Goal: Information Seeking & Learning: Learn about a topic

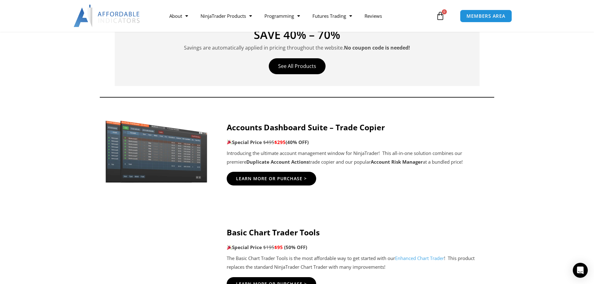
scroll to position [242, 0]
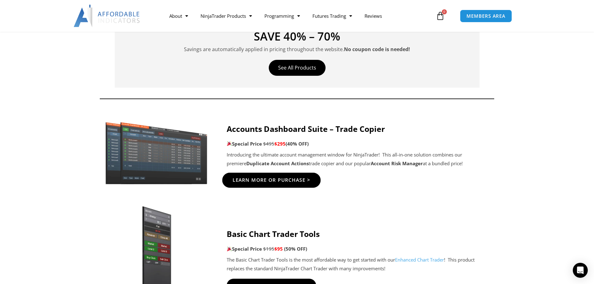
click at [270, 182] on span "Learn More Or Purchase >" at bounding box center [271, 180] width 78 height 5
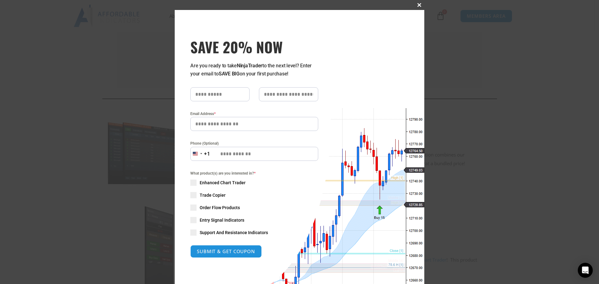
click at [417, 4] on span at bounding box center [419, 5] width 10 height 4
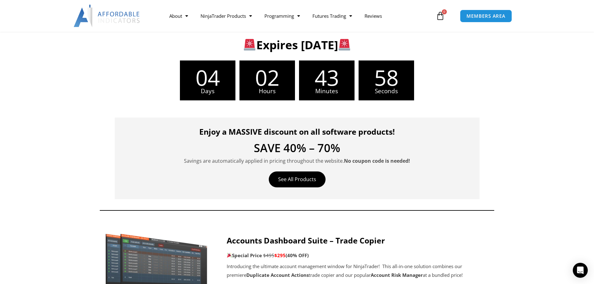
scroll to position [129, 0]
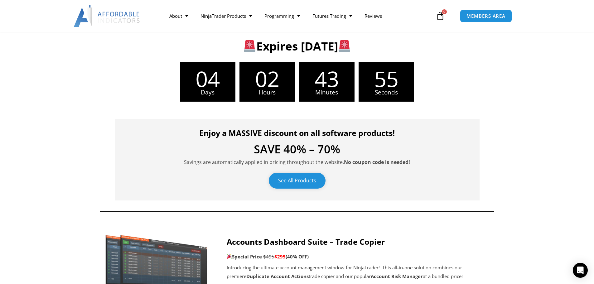
click at [299, 180] on link "See All Products" at bounding box center [297, 181] width 57 height 16
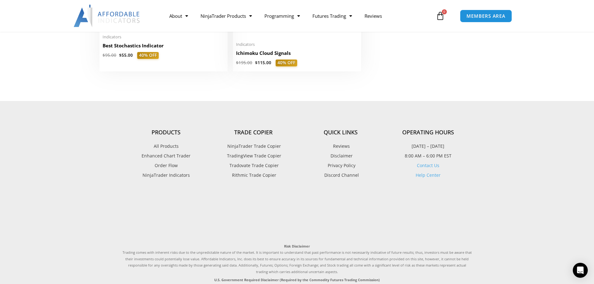
scroll to position [1556, 0]
click at [166, 168] on span "Order Flow" at bounding box center [166, 165] width 23 height 8
